Goal: Register for event/course

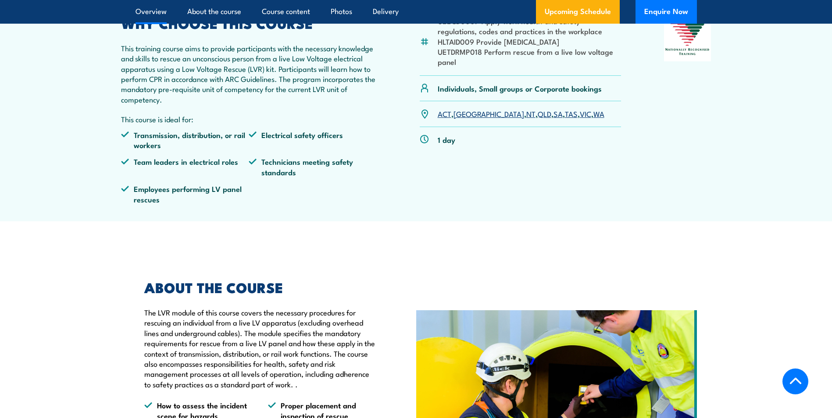
scroll to position [438, 0]
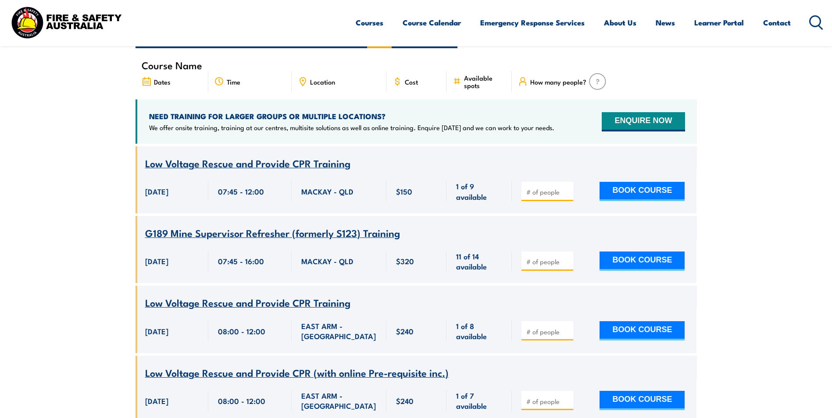
scroll to position [88, 0]
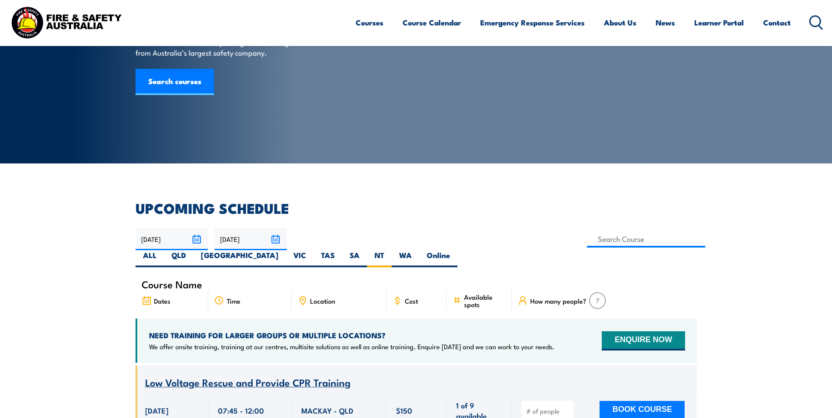
click at [301, 296] on icon at bounding box center [303, 301] width 10 height 10
click at [310, 290] on div "Location" at bounding box center [339, 300] width 95 height 21
click at [587, 236] on input at bounding box center [646, 239] width 119 height 17
click at [587, 239] on input at bounding box center [646, 239] width 119 height 17
type input "Low Voltage Rescue and Provide CPR (with online Pre-requisite inc.)"
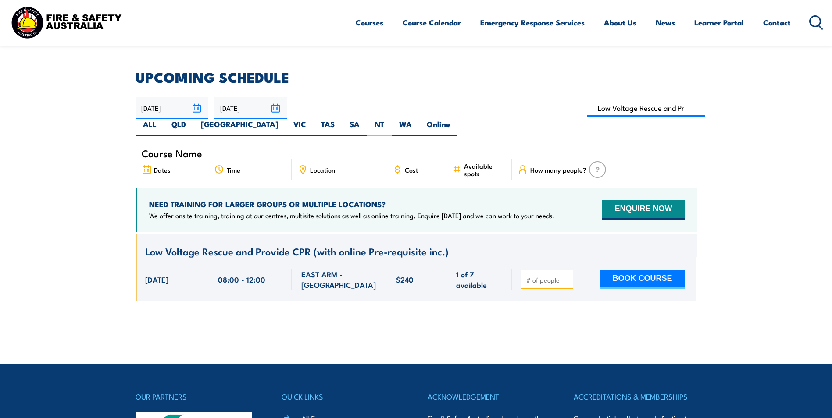
scroll to position [202, 0]
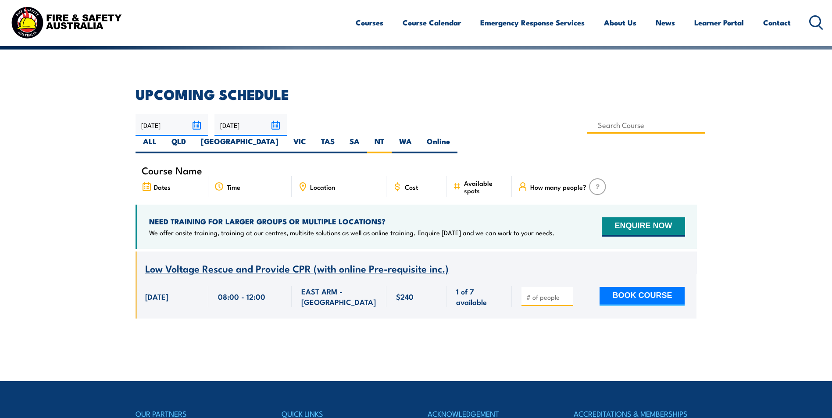
click at [587, 128] on input at bounding box center [646, 125] width 119 height 17
type input "Low Voltage Rescue and Provide CPR Training"
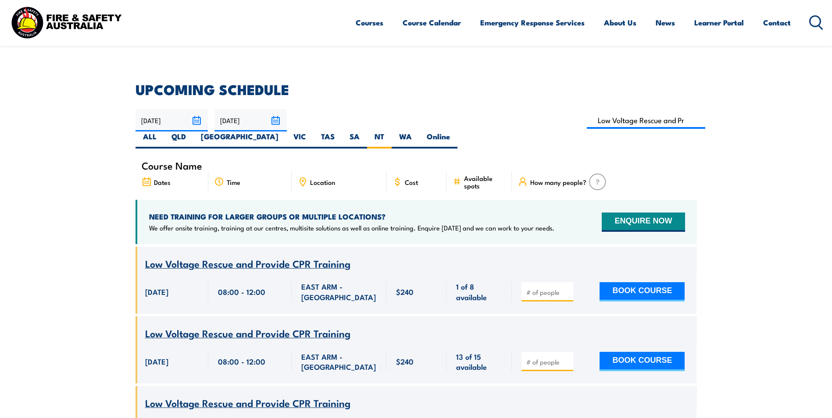
scroll to position [202, 0]
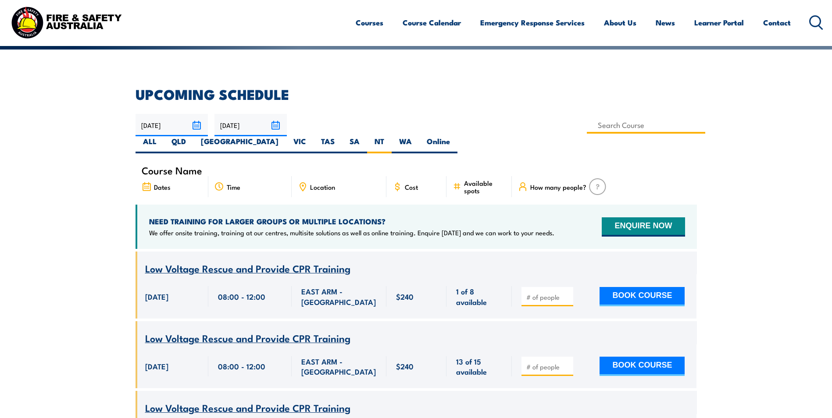
click at [587, 124] on input at bounding box center [646, 125] width 119 height 17
type input "Low Voltage Rescue and Provide CPR Training"
